Goal: Information Seeking & Learning: Learn about a topic

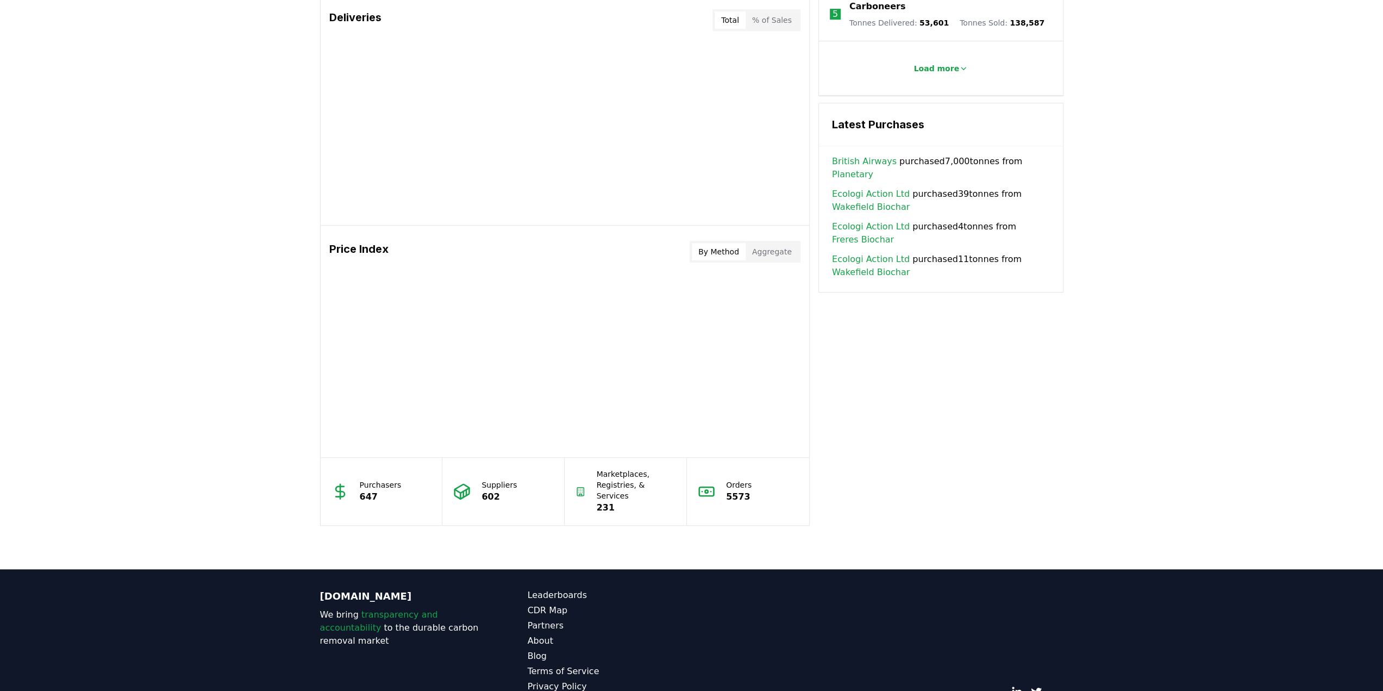
scroll to position [719, 0]
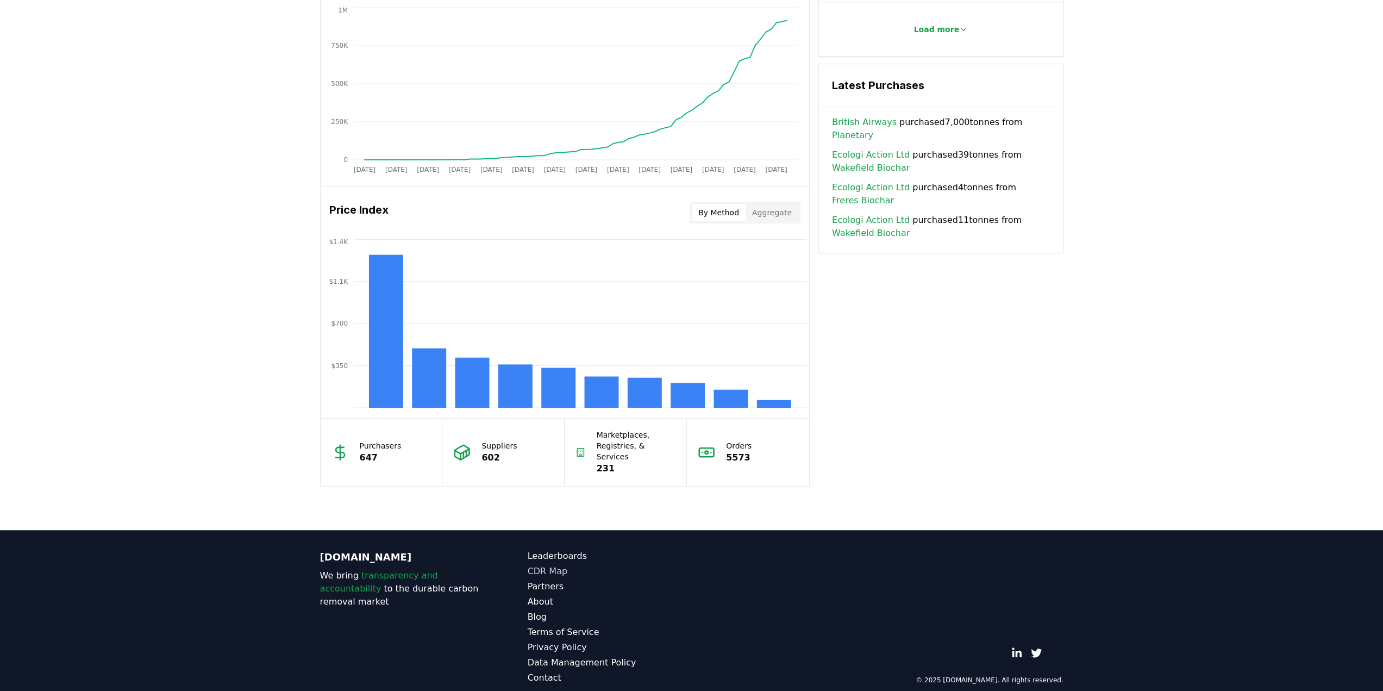
click at [541, 565] on link "CDR Map" at bounding box center [610, 571] width 164 height 13
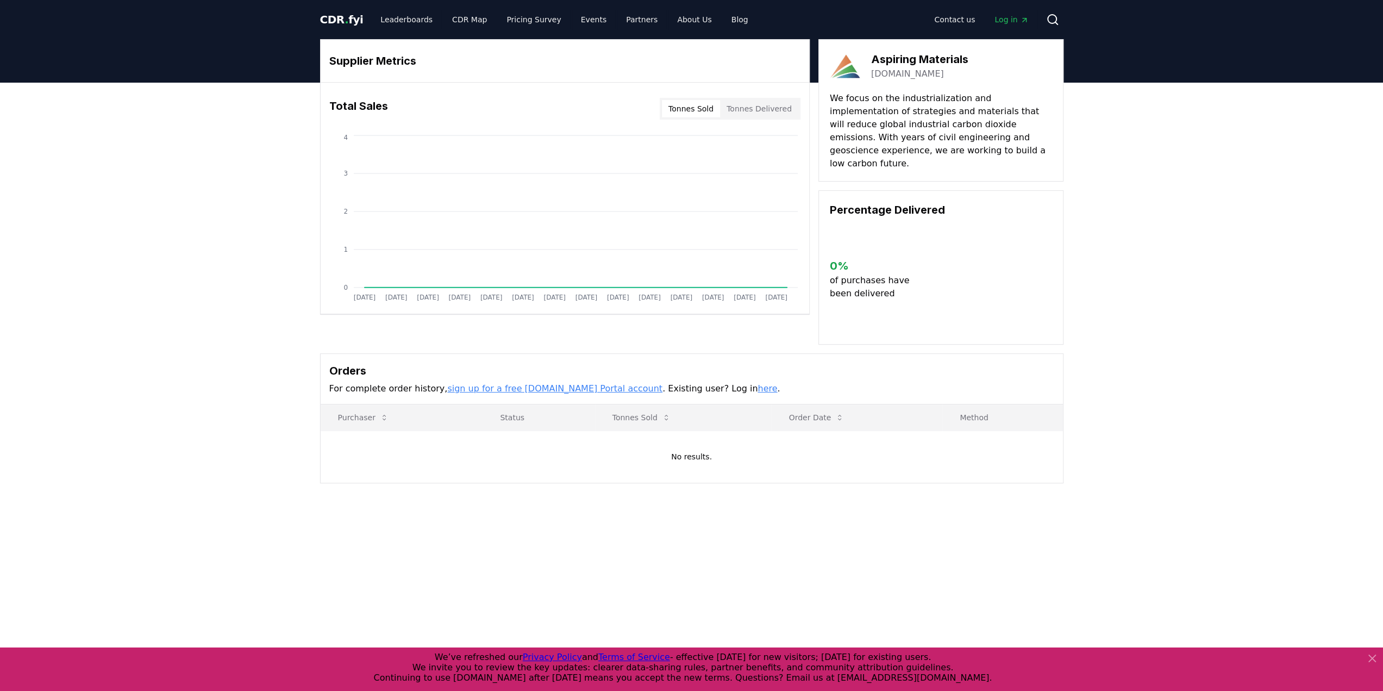
click at [761, 102] on button "Tonnes Delivered" at bounding box center [759, 108] width 78 height 17
click at [700, 106] on button "Tonnes Sold" at bounding box center [691, 108] width 58 height 17
click at [753, 106] on button "Tonnes Delivered" at bounding box center [759, 108] width 78 height 17
drag, startPoint x: 699, startPoint y: 106, endPoint x: 729, endPoint y: 105, distance: 29.9
click at [701, 106] on button "Tonnes Sold" at bounding box center [691, 108] width 58 height 17
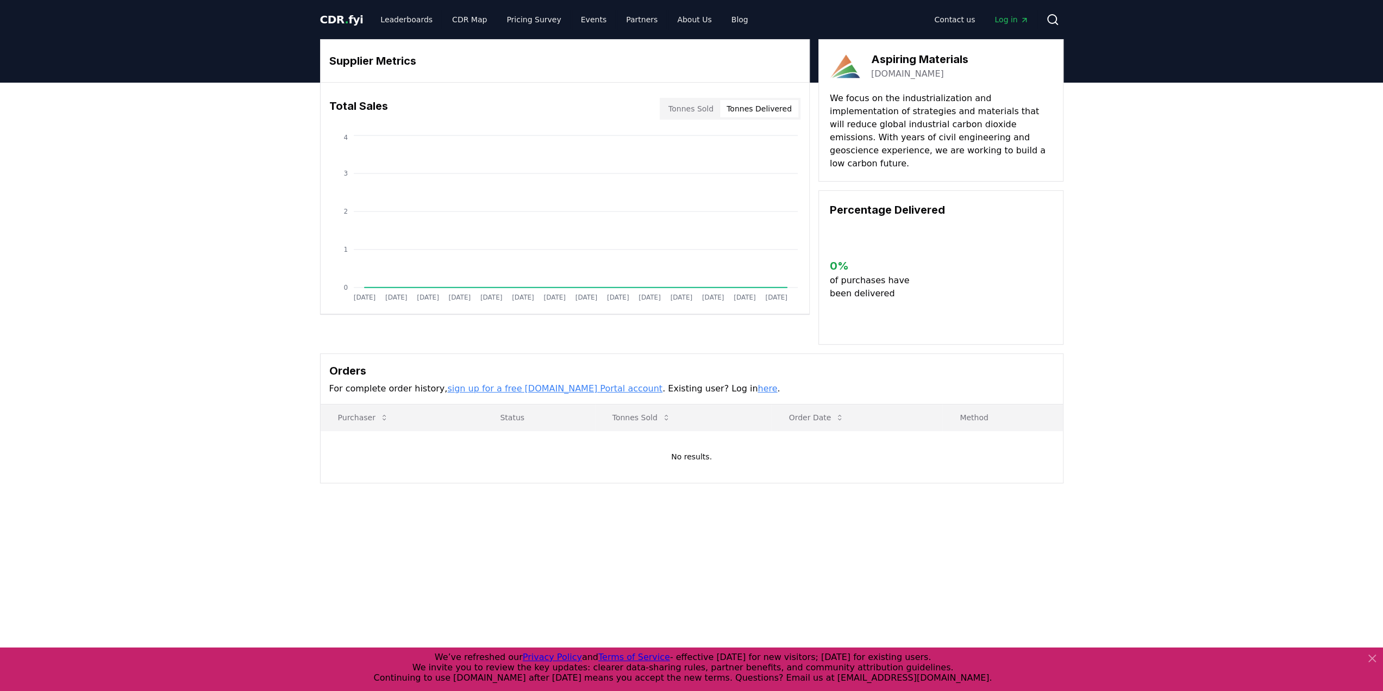
click at [748, 104] on button "Tonnes Delivered" at bounding box center [759, 108] width 78 height 17
click at [675, 17] on link "About Us" at bounding box center [694, 20] width 52 height 20
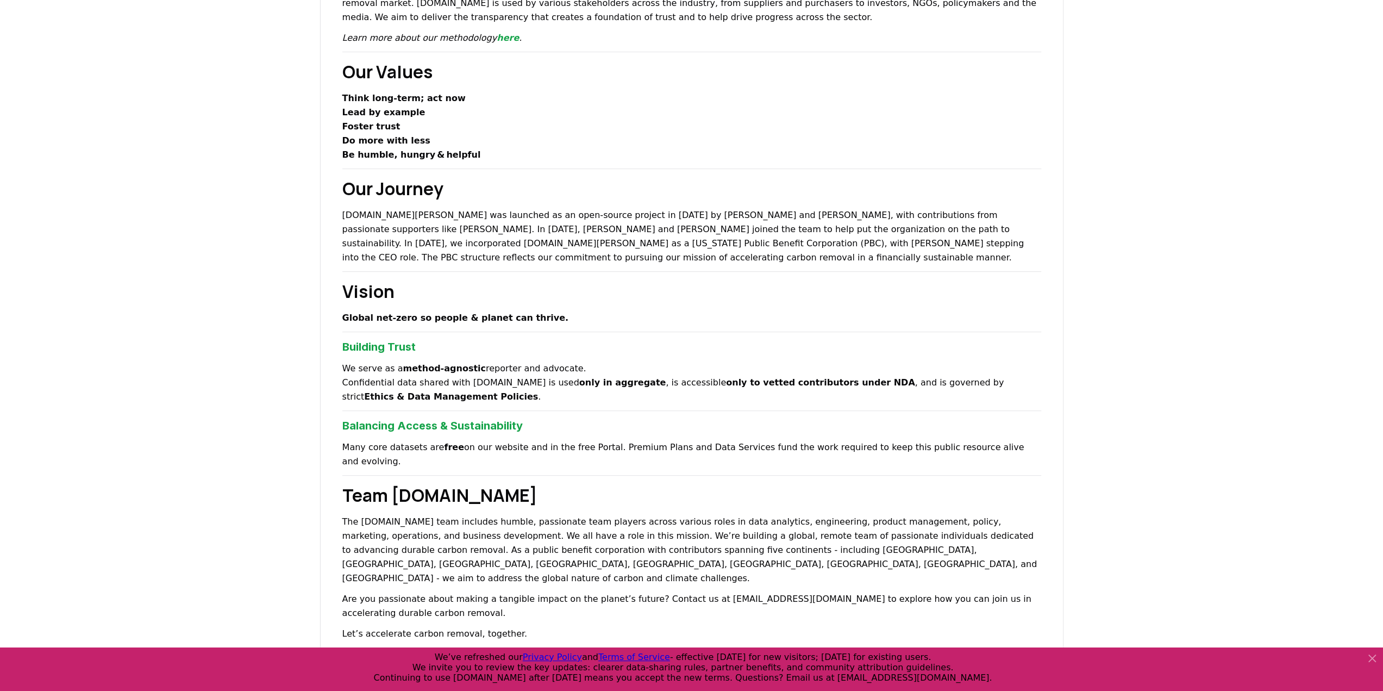
scroll to position [326, 0]
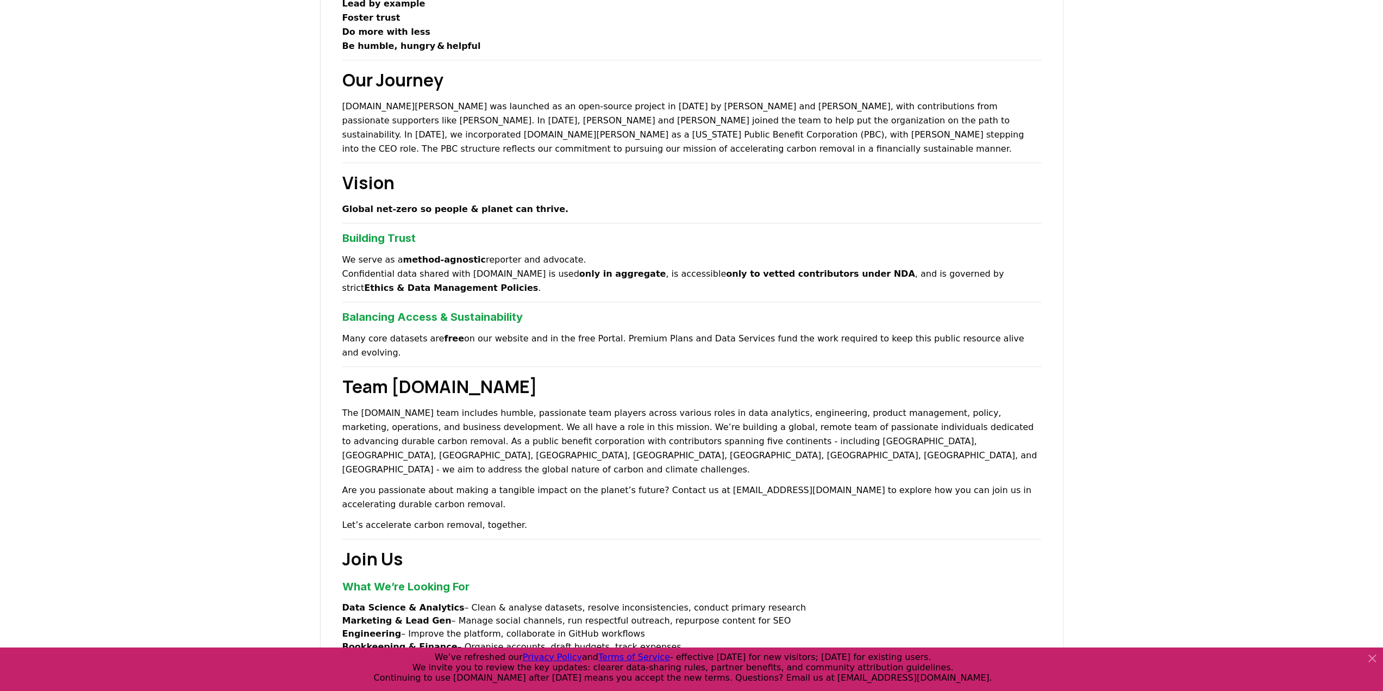
drag, startPoint x: 264, startPoint y: 365, endPoint x: 267, endPoint y: 319, distance: 45.8
click at [267, 319] on div "About Us Climate and carbon removal is a long game. In the last 200 years we ha…" at bounding box center [691, 343] width 1383 height 1086
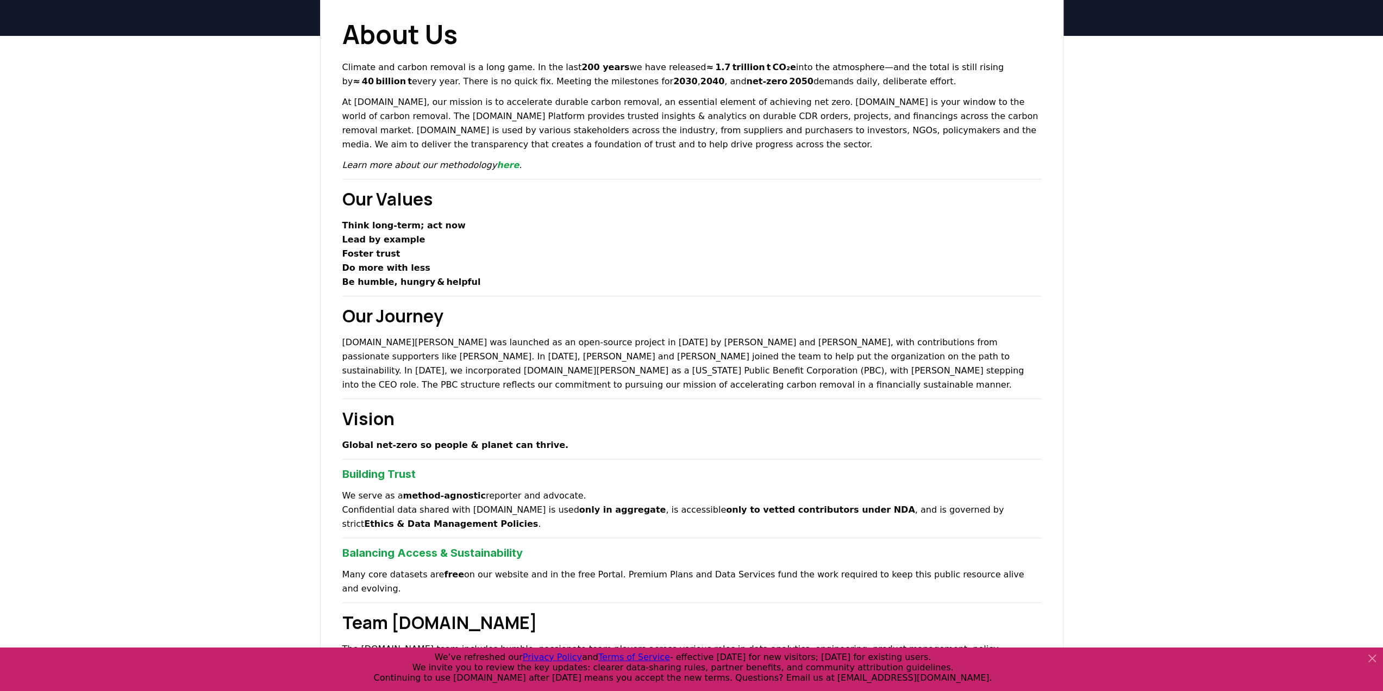
scroll to position [0, 0]
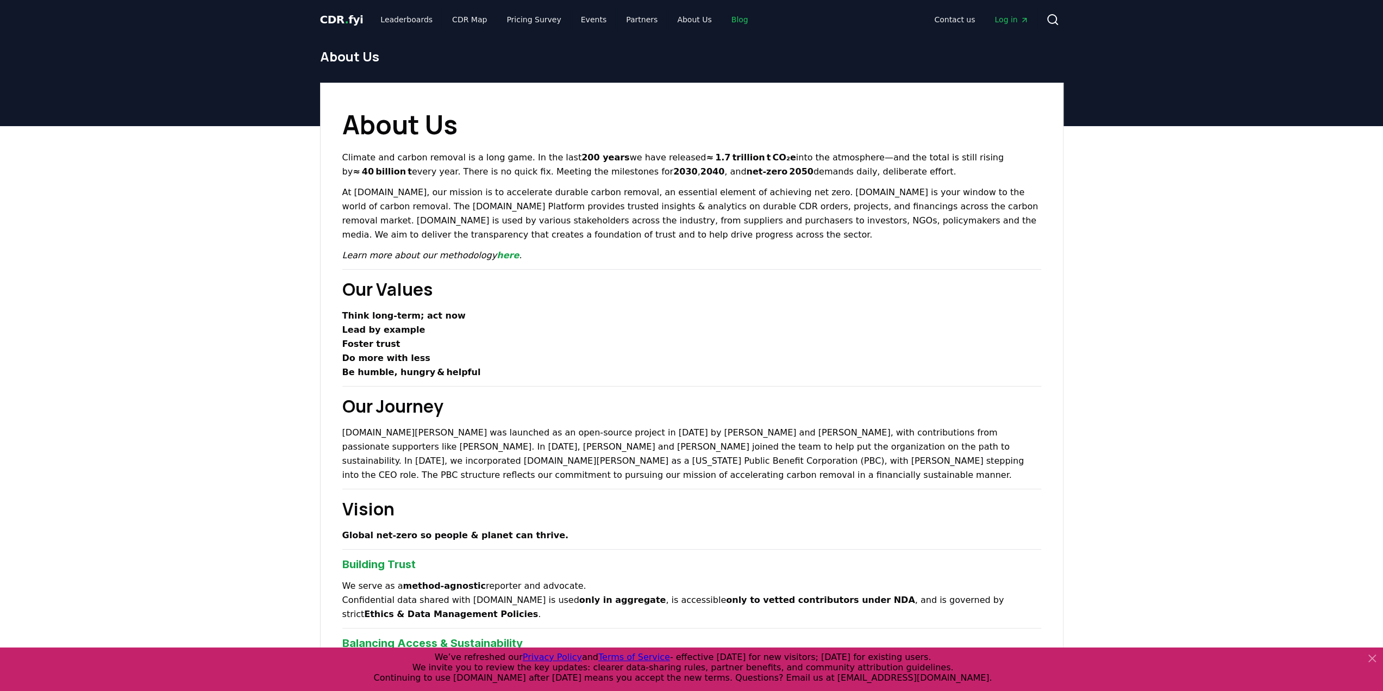
drag, startPoint x: 717, startPoint y: 17, endPoint x: 719, endPoint y: 25, distance: 8.3
click at [723, 17] on link "Blog" at bounding box center [740, 20] width 34 height 20
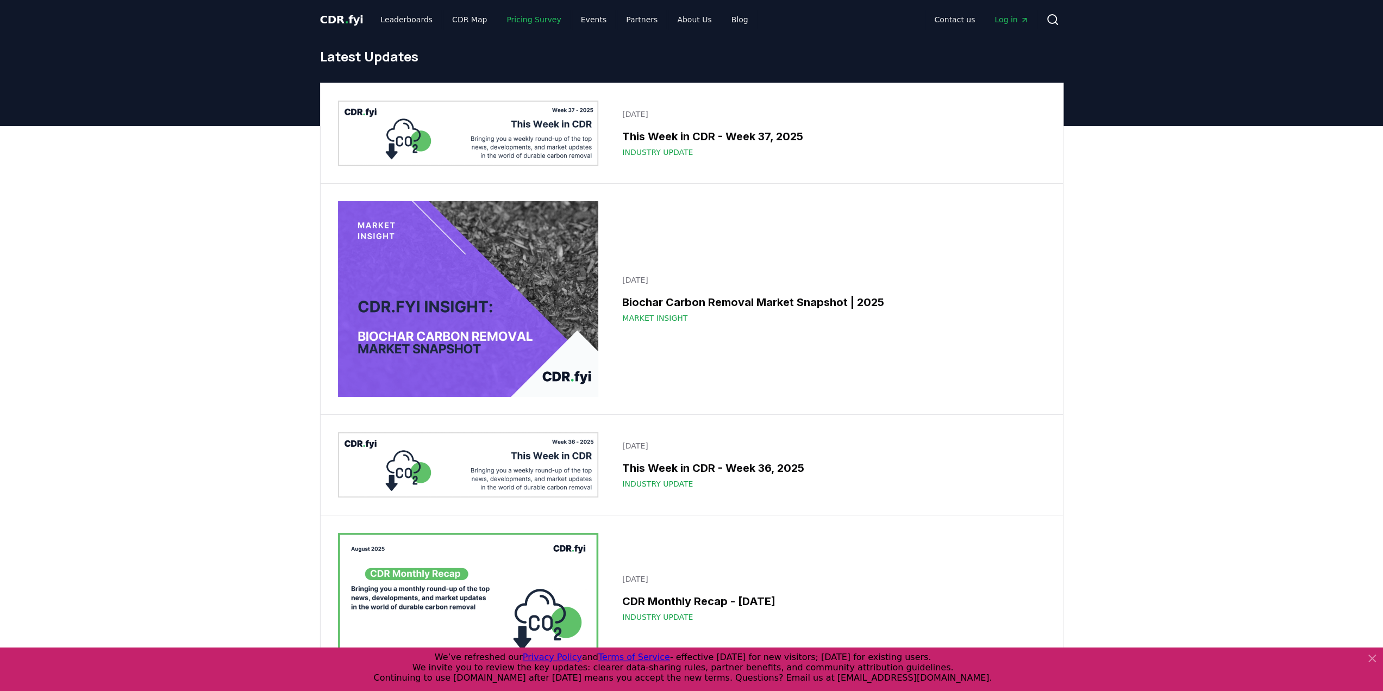
click at [534, 18] on link "Pricing Survey" at bounding box center [534, 20] width 72 height 20
